Goal: Navigation & Orientation: Find specific page/section

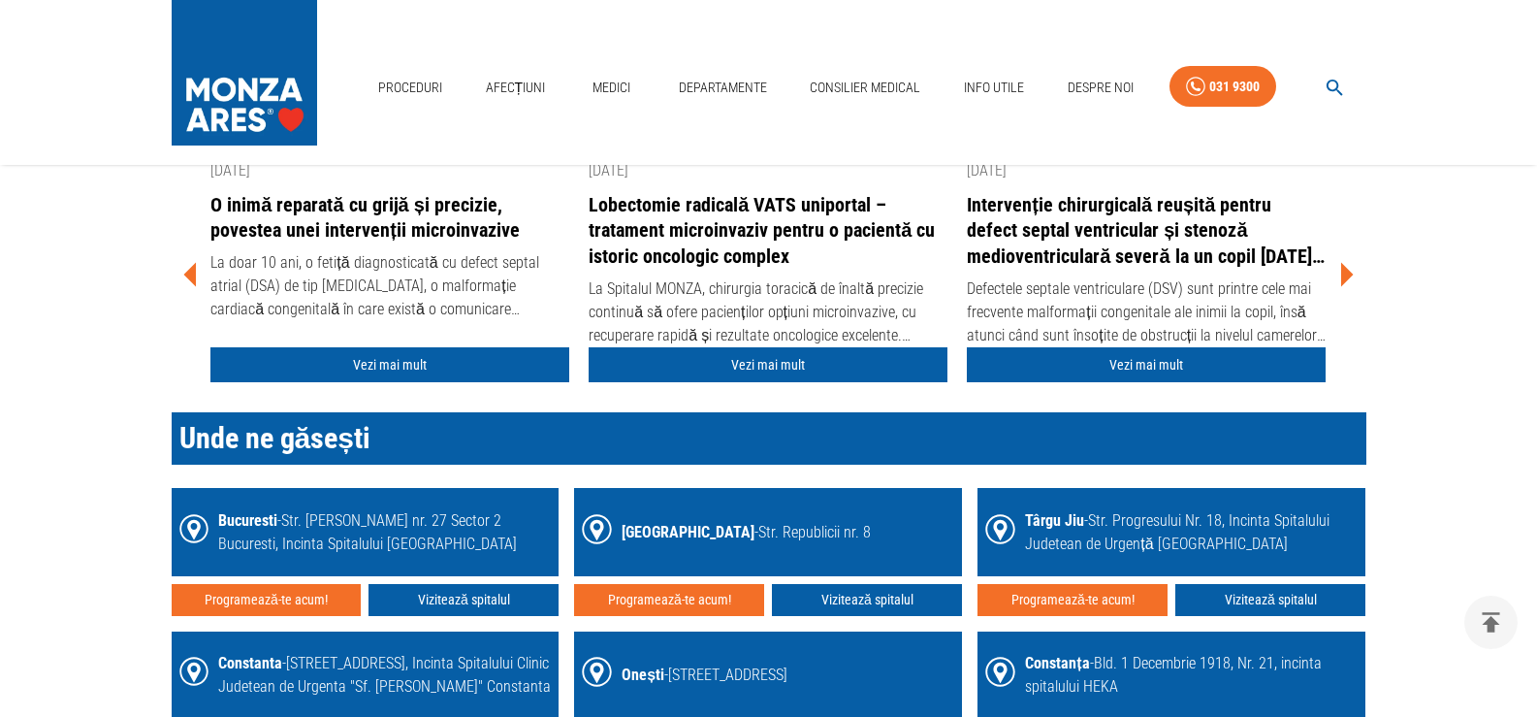
scroll to position [2576, 0]
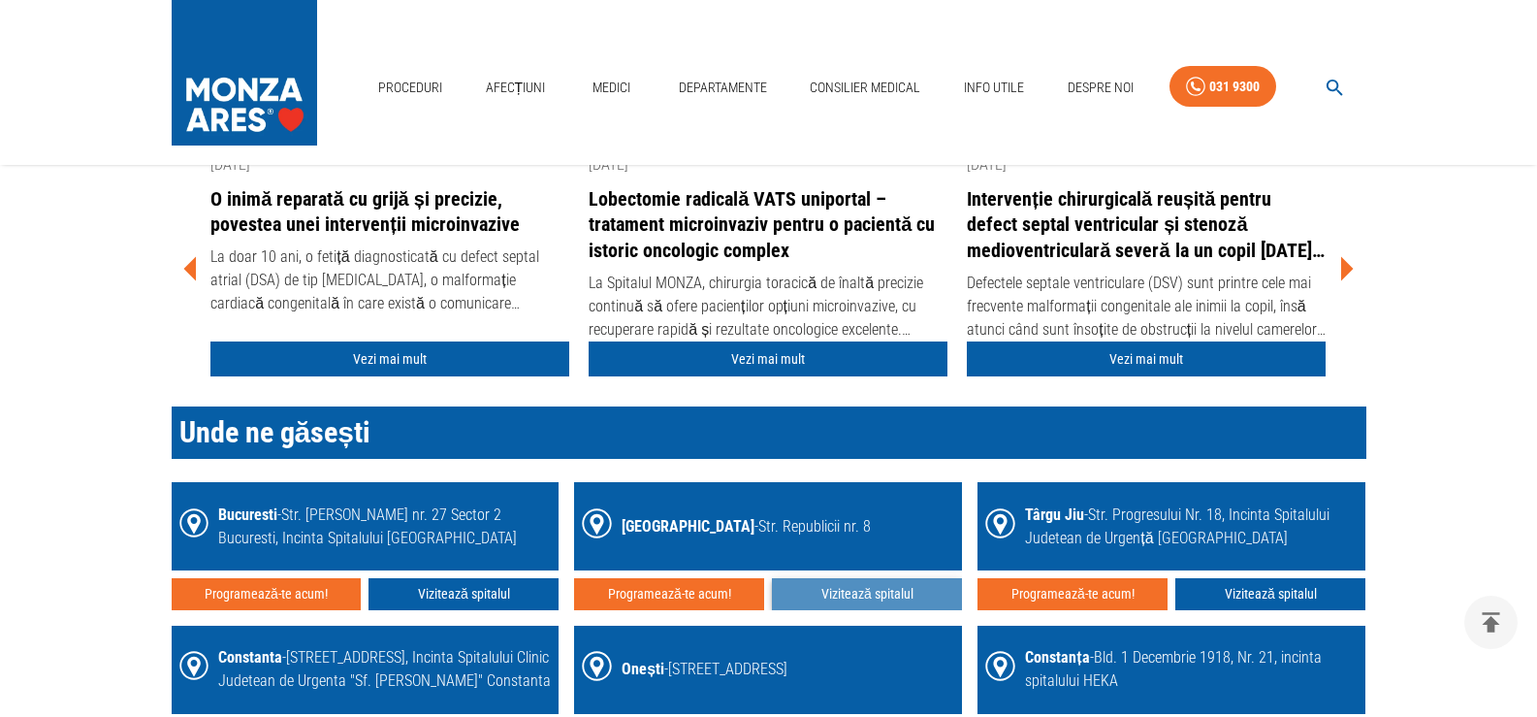
click at [854, 600] on link "Vizitează spitalul" at bounding box center [867, 594] width 190 height 32
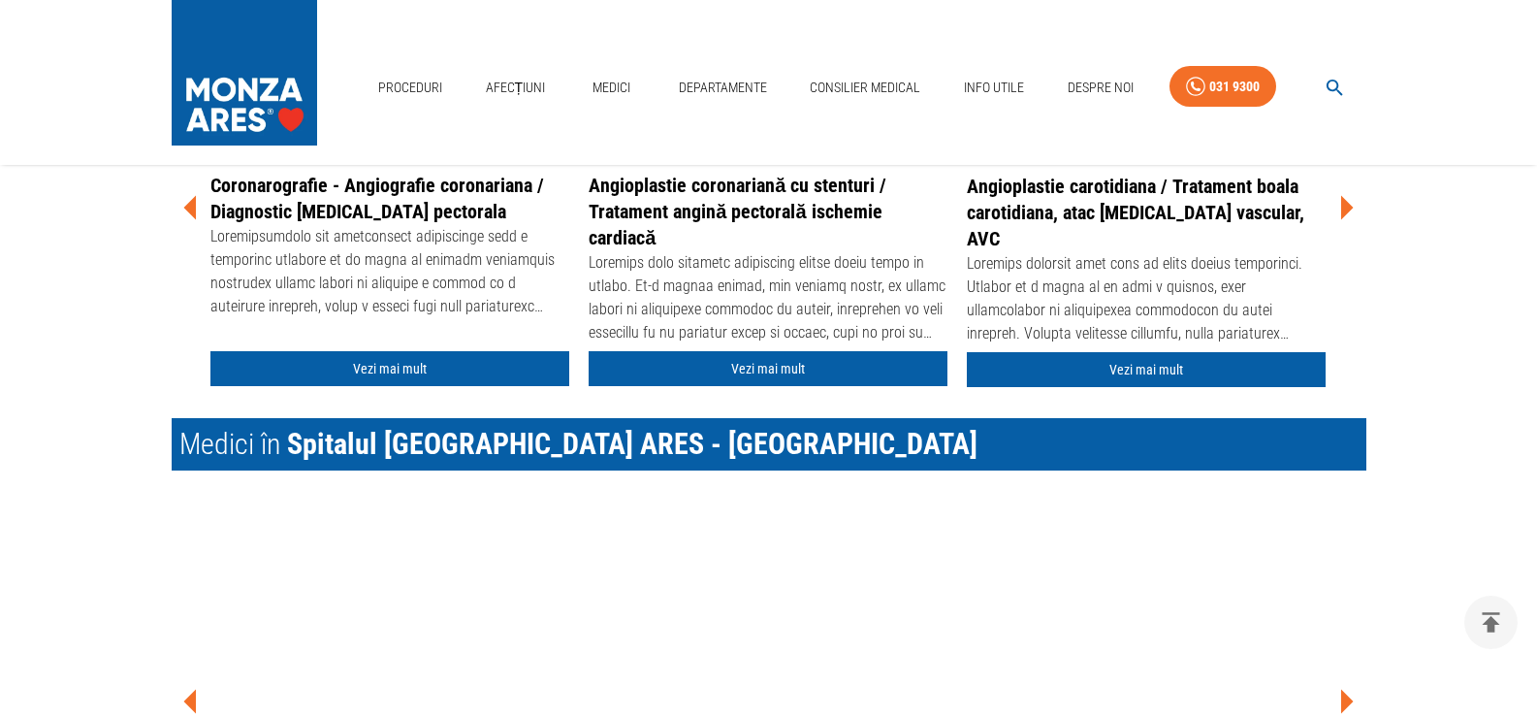
scroll to position [970, 0]
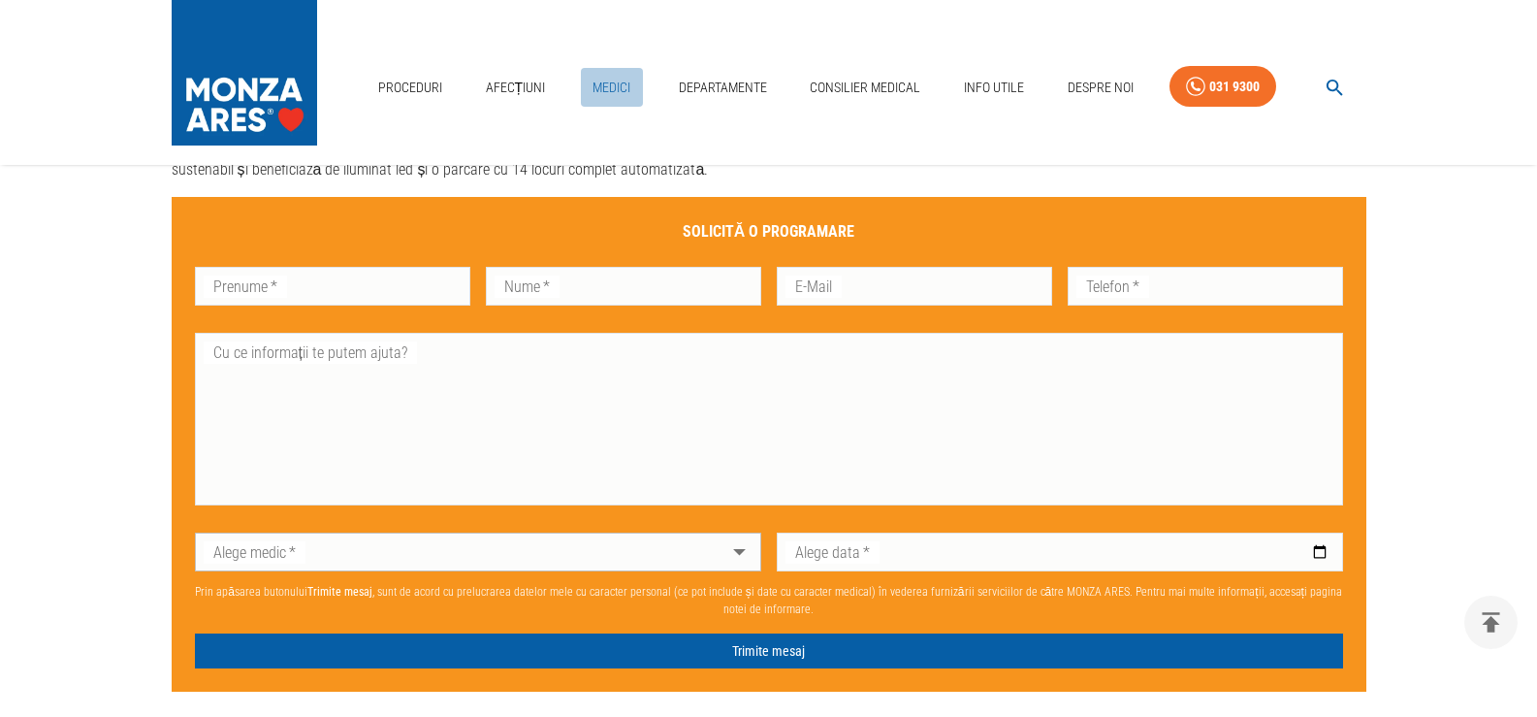
click at [595, 86] on link "Medici" at bounding box center [612, 88] width 62 height 40
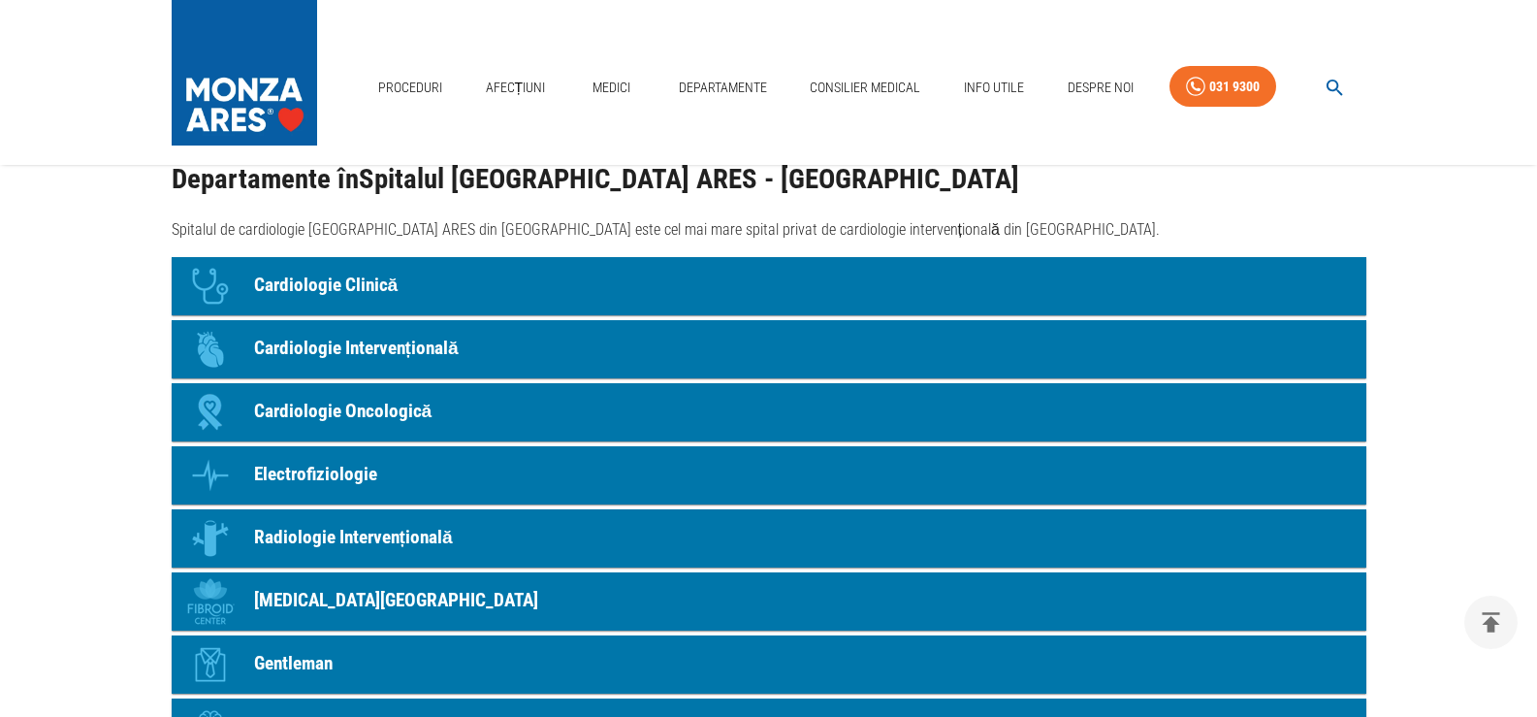
scroll to position [1649, 0]
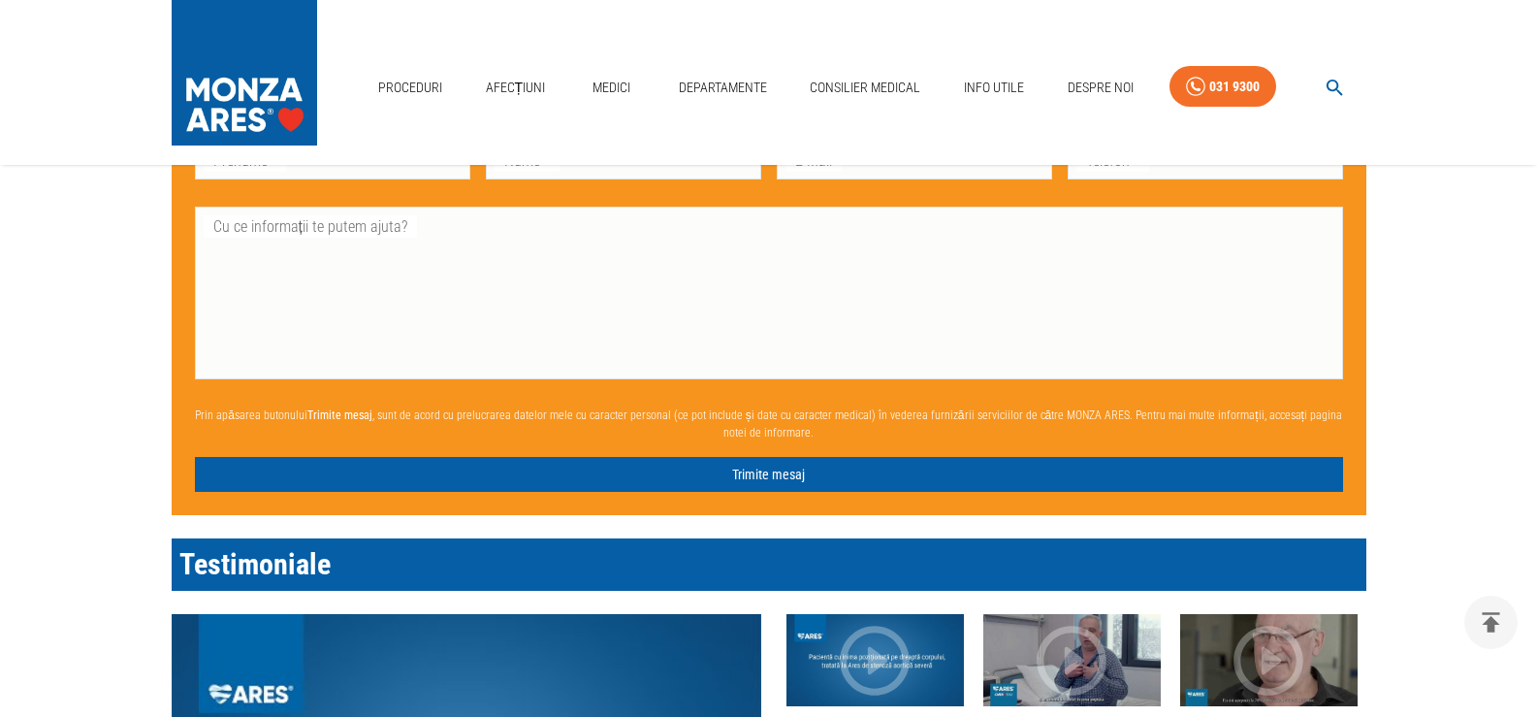
scroll to position [2576, 0]
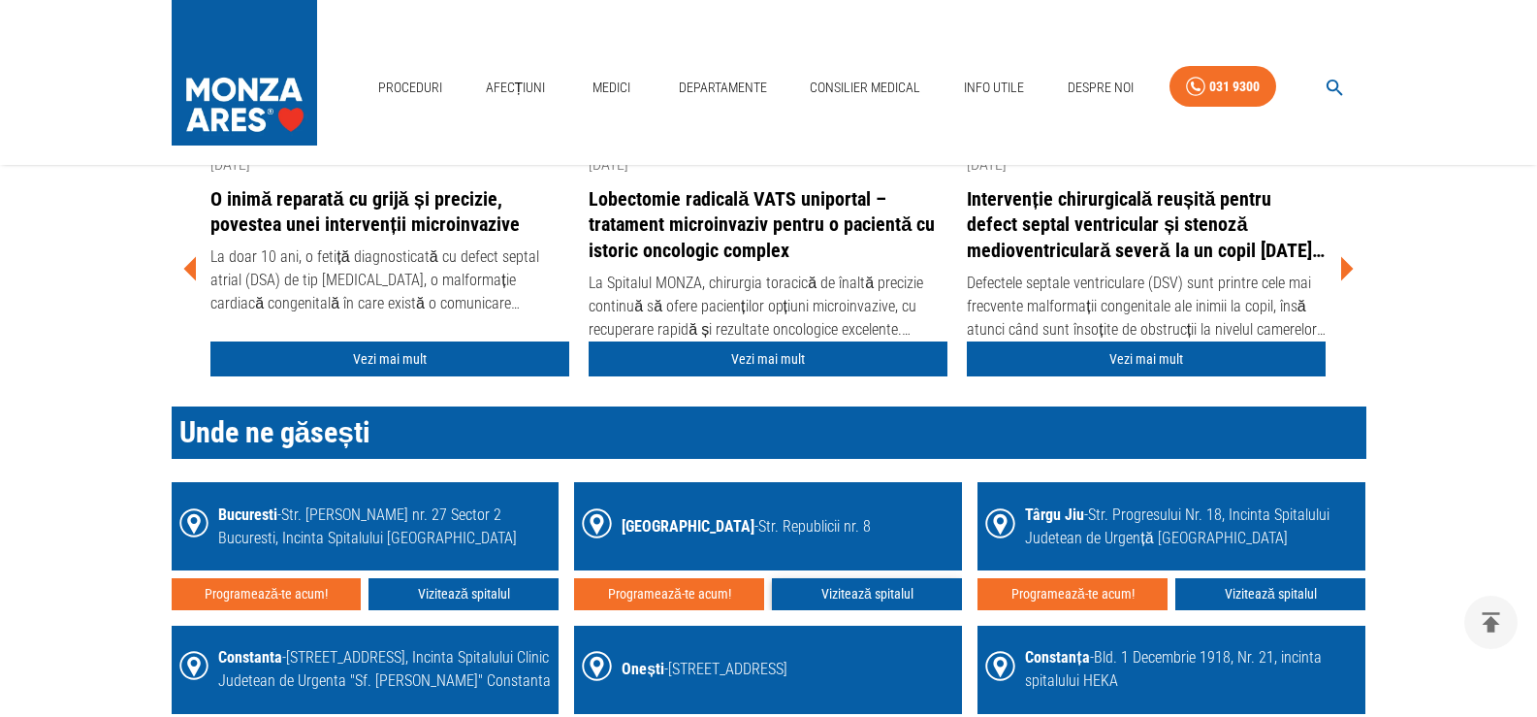
click at [881, 601] on link "Vizitează spitalul" at bounding box center [867, 594] width 190 height 32
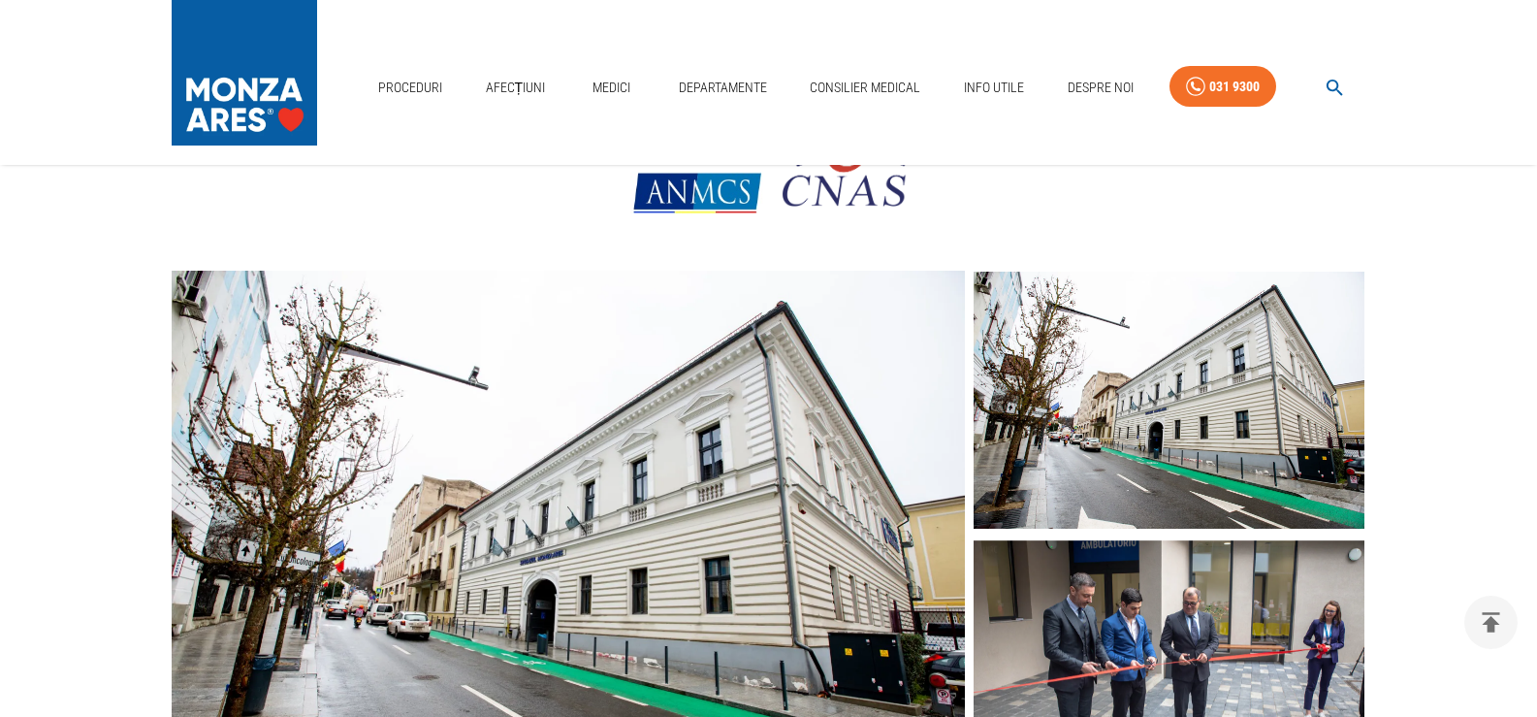
scroll to position [291, 0]
